Goal: Task Accomplishment & Management: Manage account settings

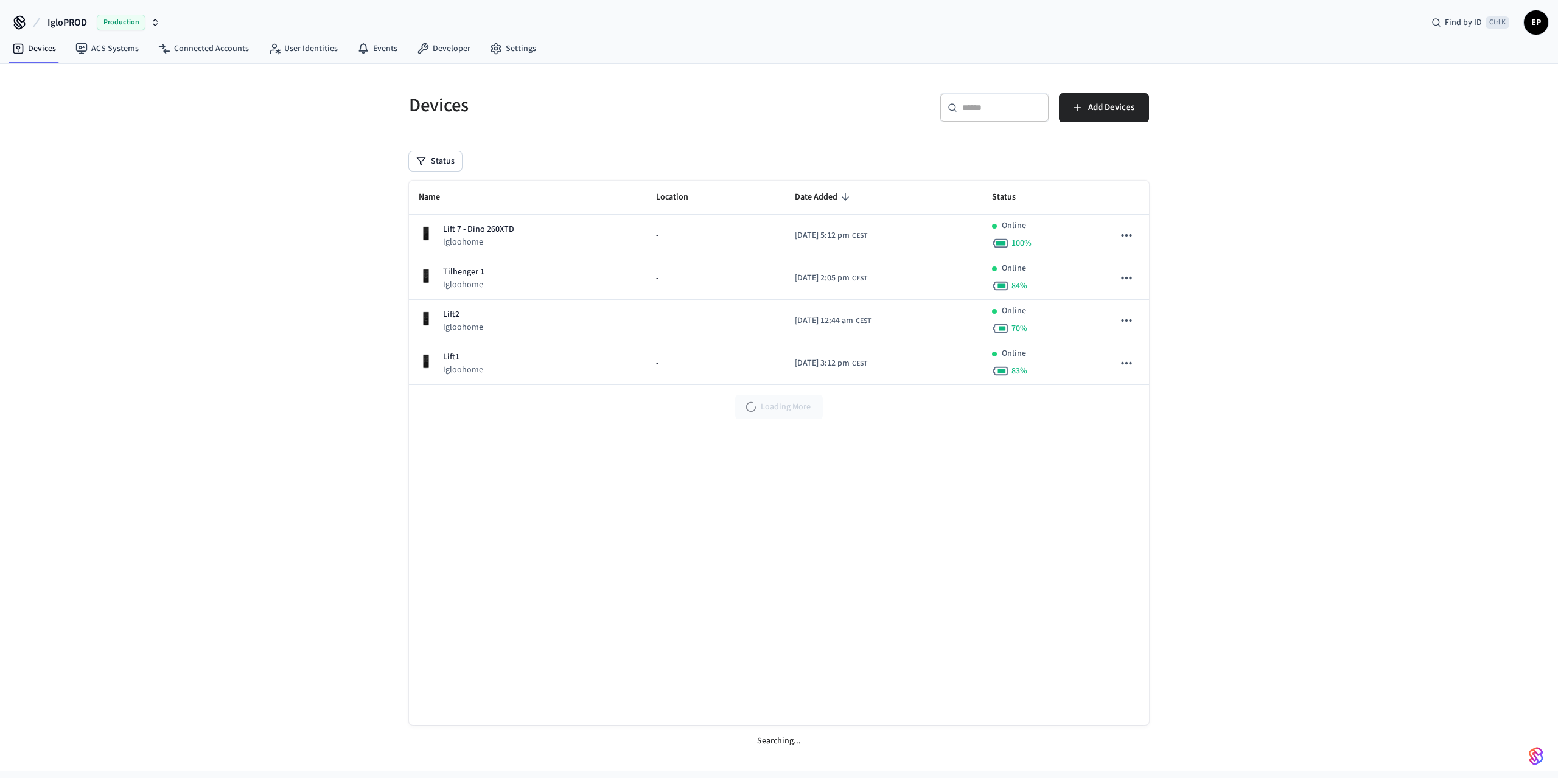
click at [154, 17] on div "Production" at bounding box center [128, 23] width 63 height 16
click at [189, 209] on div "Devices ​ ​ Add Devices Status Name Location Date Added Status Lift 7 - Dino 26…" at bounding box center [779, 418] width 1558 height 708
click at [438, 46] on link "Developer" at bounding box center [443, 49] width 73 height 22
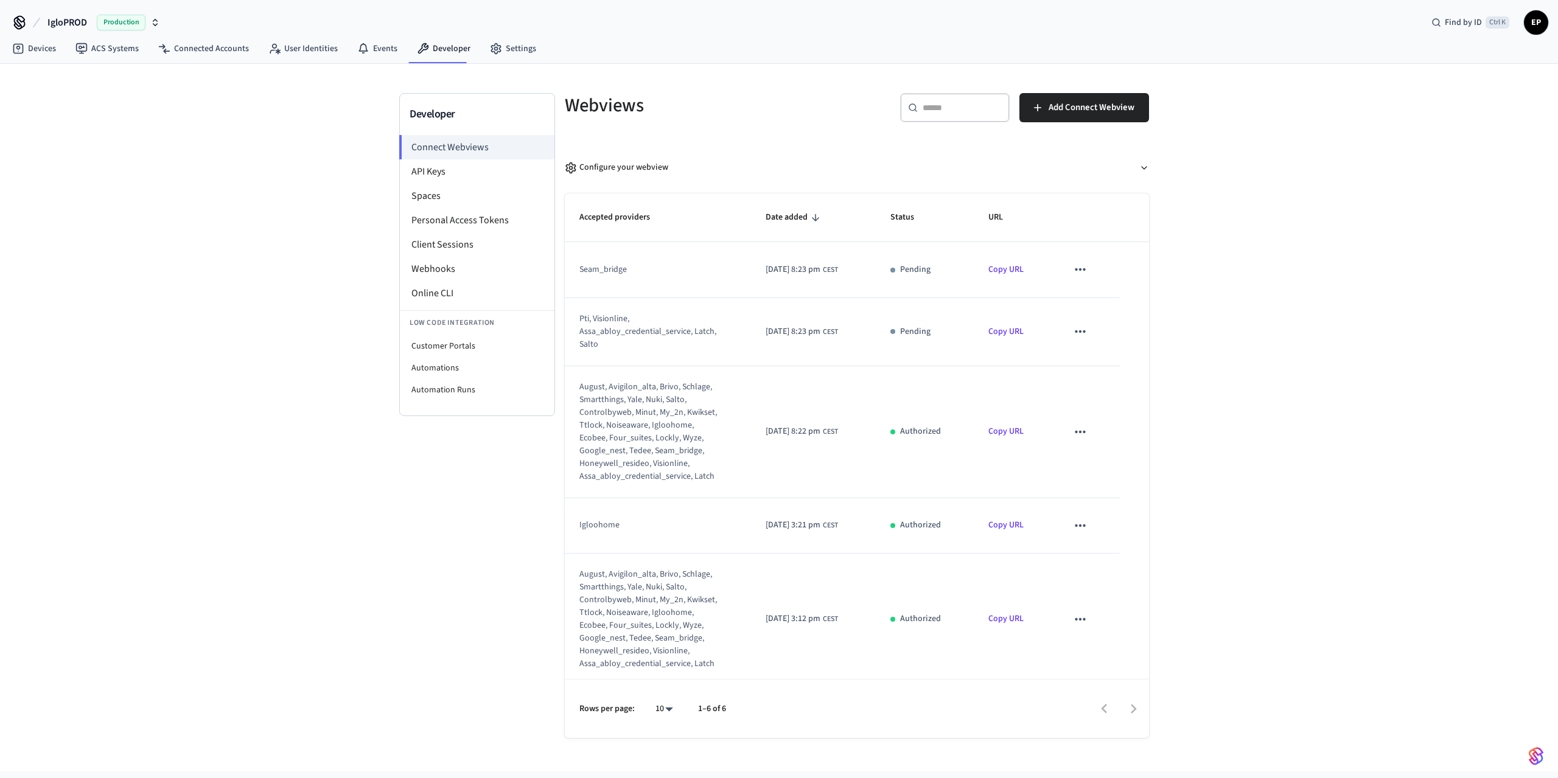
click at [217, 209] on div "Developer Connect Webviews API Keys Spaces Personal Access Tokens Client Sessio…" at bounding box center [779, 418] width 1558 height 708
click at [421, 177] on li "API Keys" at bounding box center [477, 171] width 155 height 24
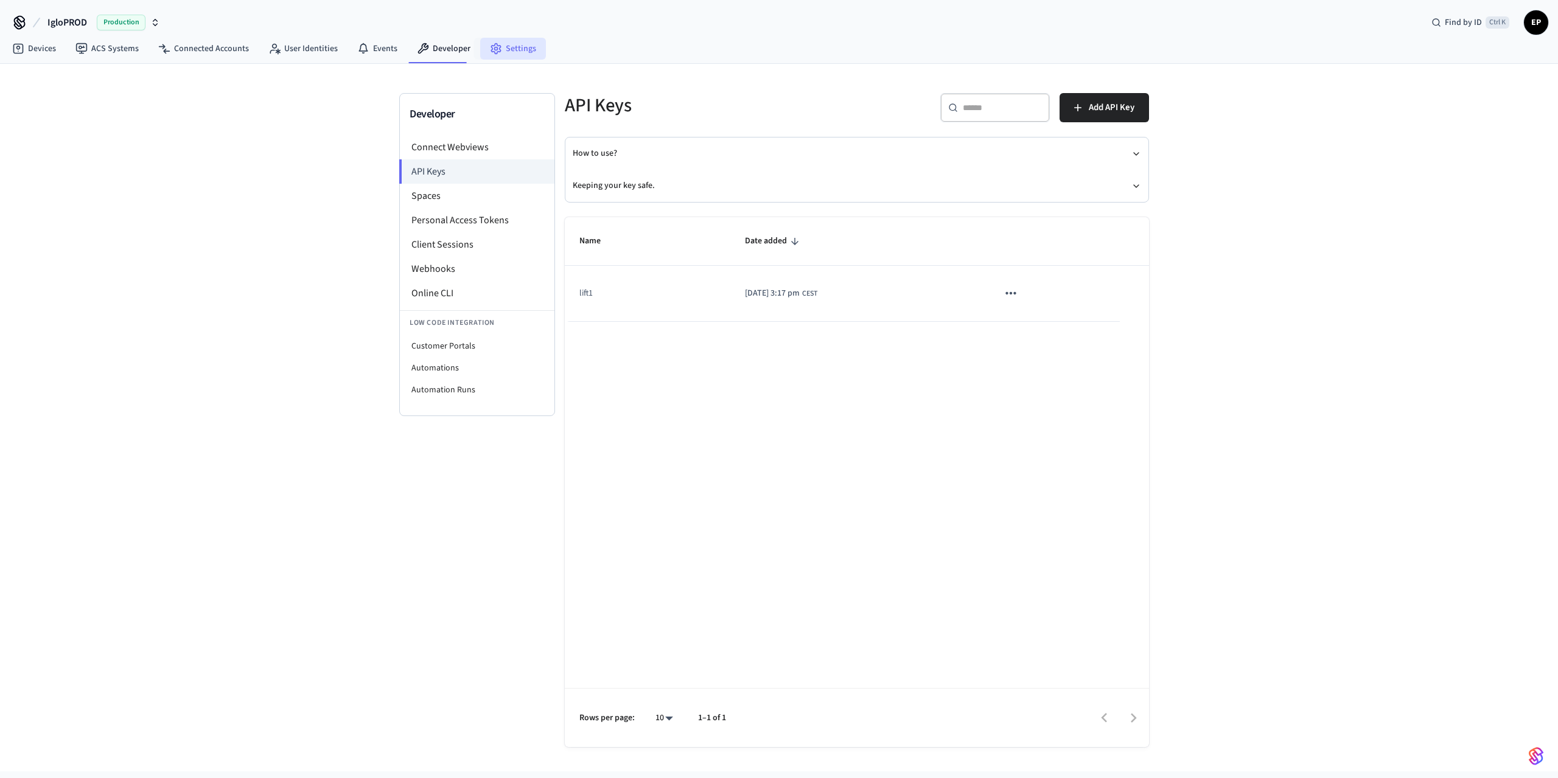
click at [520, 59] on link "Settings" at bounding box center [513, 49] width 66 height 22
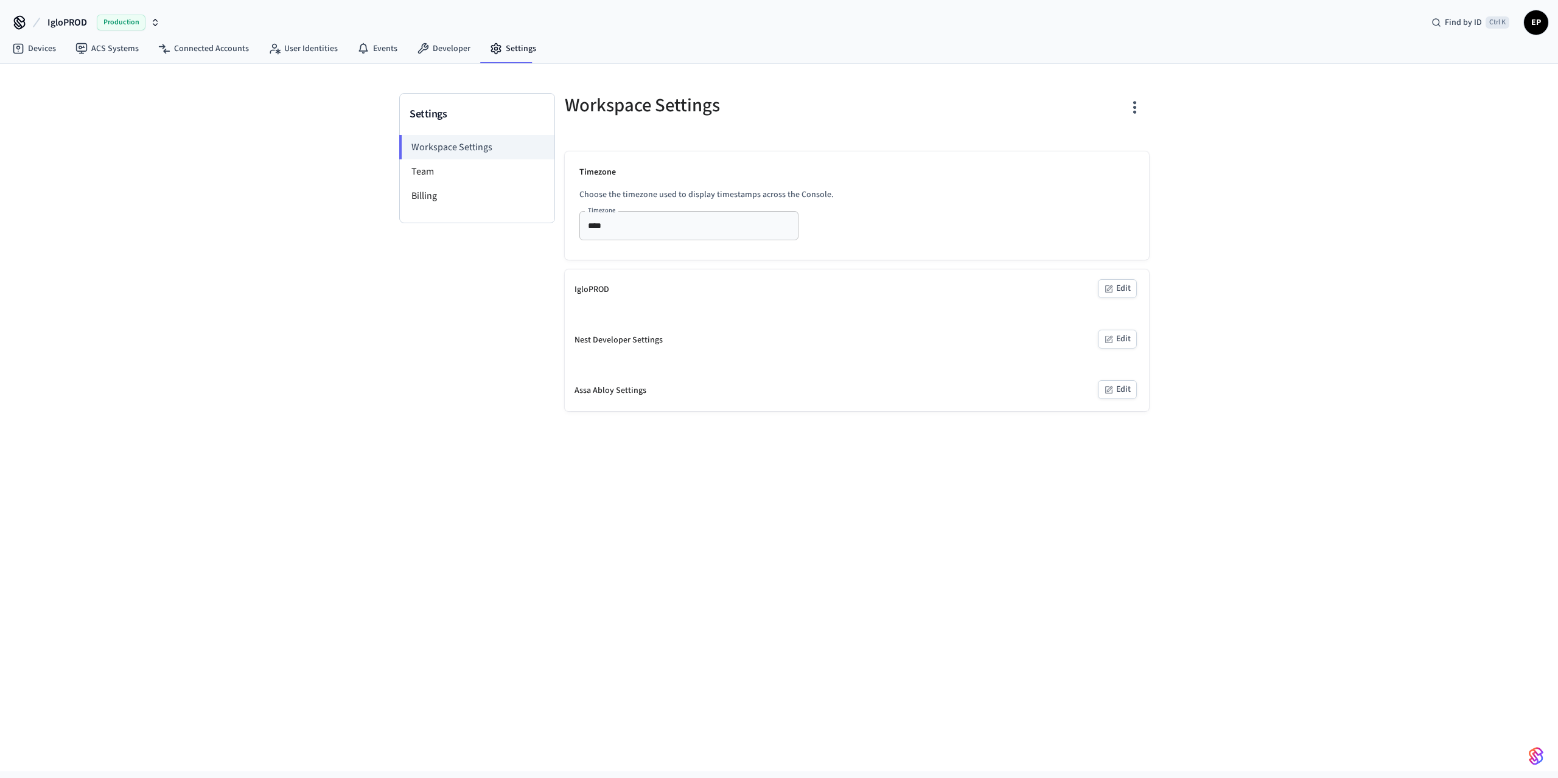
click at [1531, 26] on span "EP" at bounding box center [1536, 23] width 22 height 22
click at [755, 39] on div "Devices ACS Systems Connected Accounts User Identities Events Developer Settings" at bounding box center [779, 49] width 1558 height 29
click at [1534, 18] on span "EP" at bounding box center [1536, 23] width 22 height 22
click at [1394, 114] on button "Log Out" at bounding box center [1451, 124] width 189 height 20
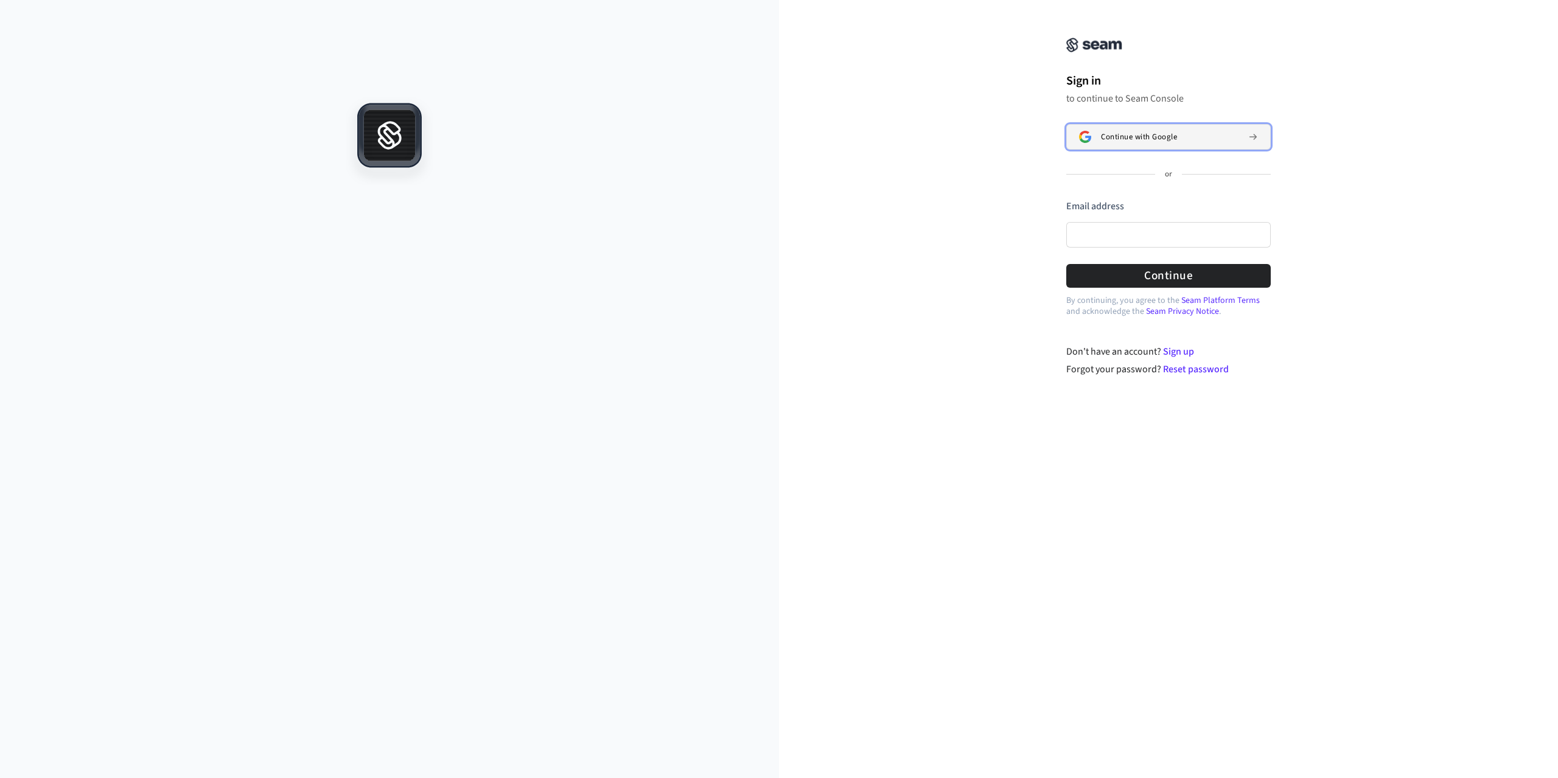
click at [1168, 139] on span "Continue with Google" at bounding box center [1139, 137] width 76 height 10
